Goal: Task Accomplishment & Management: Manage account settings

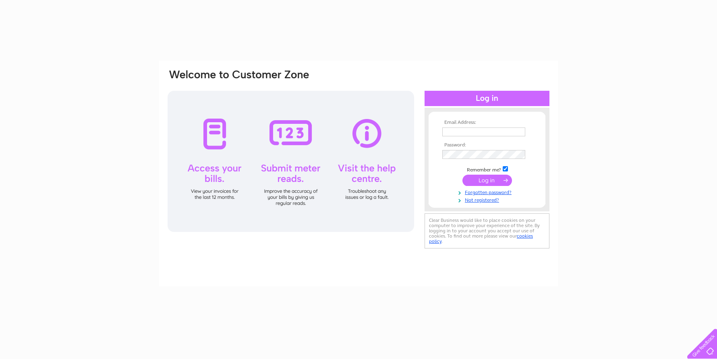
type input "jsherlockandson@gmail.com"
click at [484, 181] on input "submit" at bounding box center [488, 179] width 50 height 11
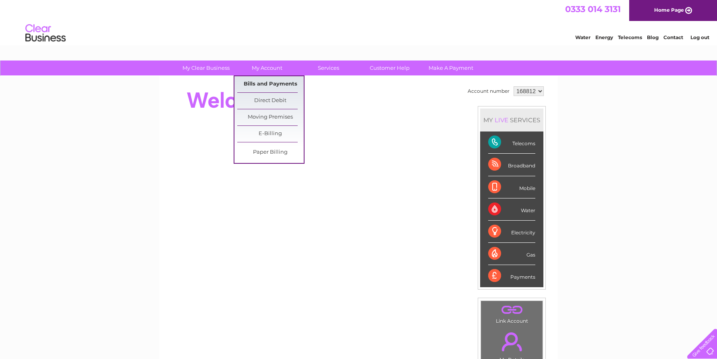
click at [274, 82] on link "Bills and Payments" at bounding box center [270, 84] width 66 height 16
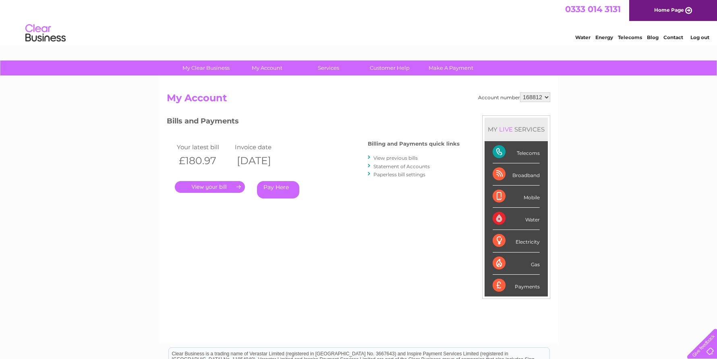
click at [206, 189] on link "." at bounding box center [210, 187] width 70 height 12
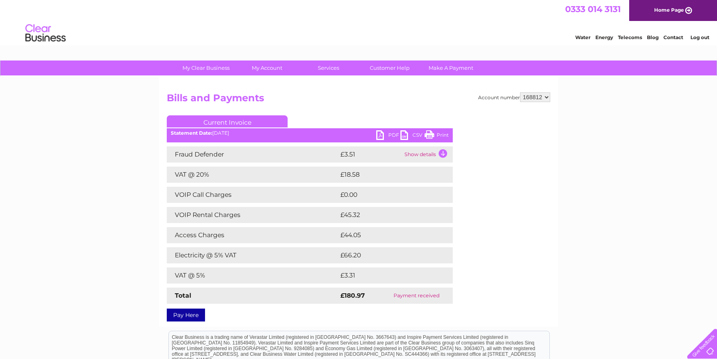
click at [381, 137] on link "PDF" at bounding box center [388, 136] width 24 height 12
